Goal: Information Seeking & Learning: Learn about a topic

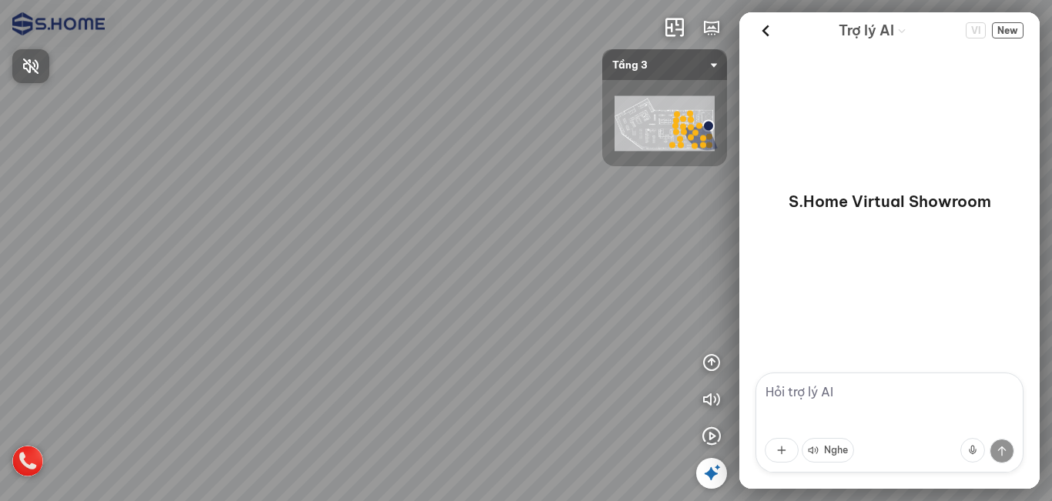
drag, startPoint x: 273, startPoint y: 276, endPoint x: 308, endPoint y: 249, distance: 43.4
click at [379, 246] on div at bounding box center [526, 250] width 1052 height 501
drag, startPoint x: 308, startPoint y: 249, endPoint x: 474, endPoint y: 248, distance: 166.3
click at [467, 231] on div at bounding box center [526, 250] width 1052 height 501
drag, startPoint x: 474, startPoint y: 248, endPoint x: 514, endPoint y: 250, distance: 40.1
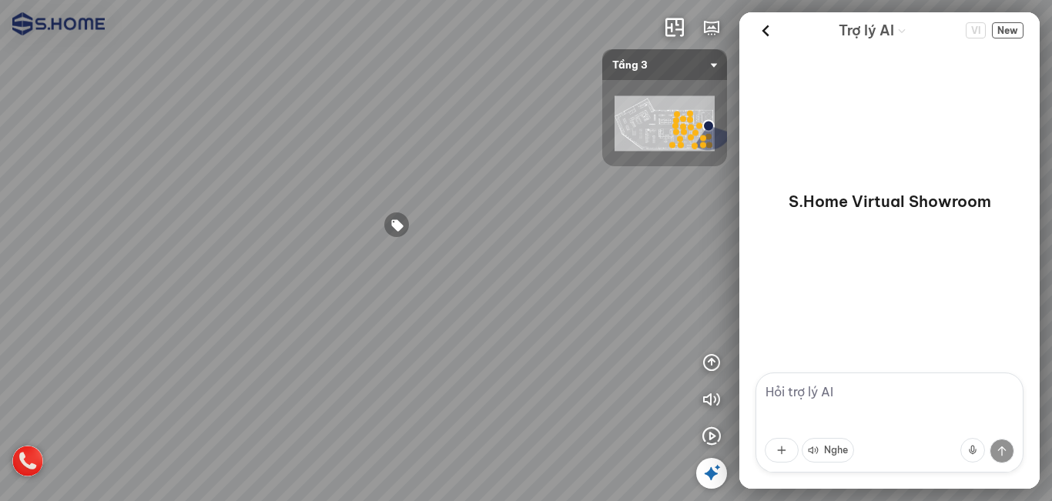
click at [514, 250] on div at bounding box center [526, 250] width 1052 height 501
drag, startPoint x: 367, startPoint y: 286, endPoint x: 375, endPoint y: 293, distance: 10.9
click at [375, 293] on div at bounding box center [526, 250] width 1052 height 501
click at [24, 467] on img at bounding box center [27, 461] width 31 height 31
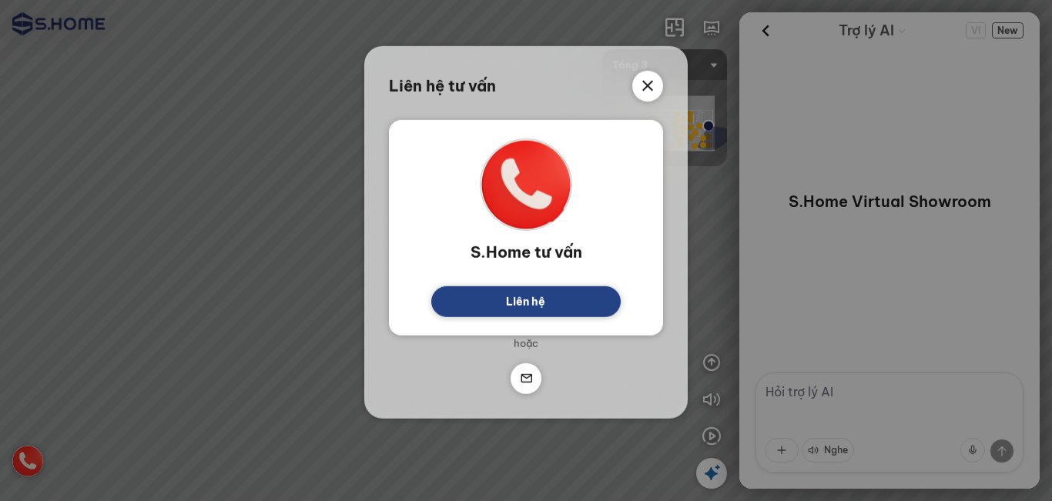
click at [459, 302] on link "Liên hệ" at bounding box center [525, 301] width 189 height 31
